Goal: Entertainment & Leisure: Browse casually

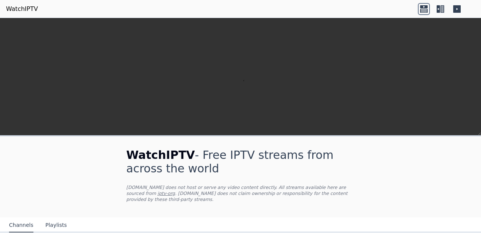
scroll to position [263, 0]
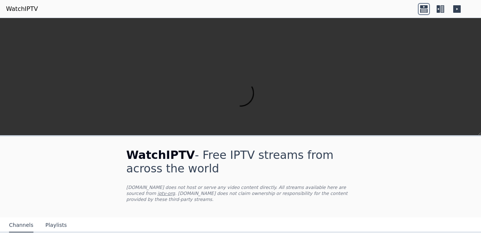
scroll to position [173, 0]
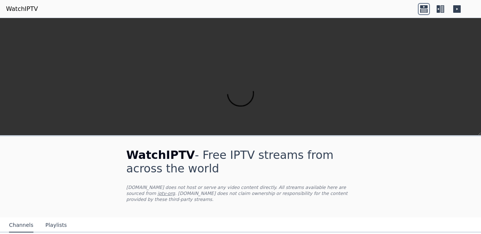
scroll to position [283, 0]
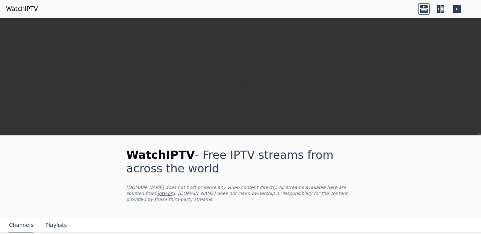
scroll to position [806, 0]
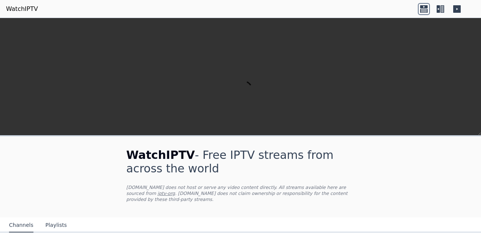
scroll to position [131, 0]
